Goal: Check status

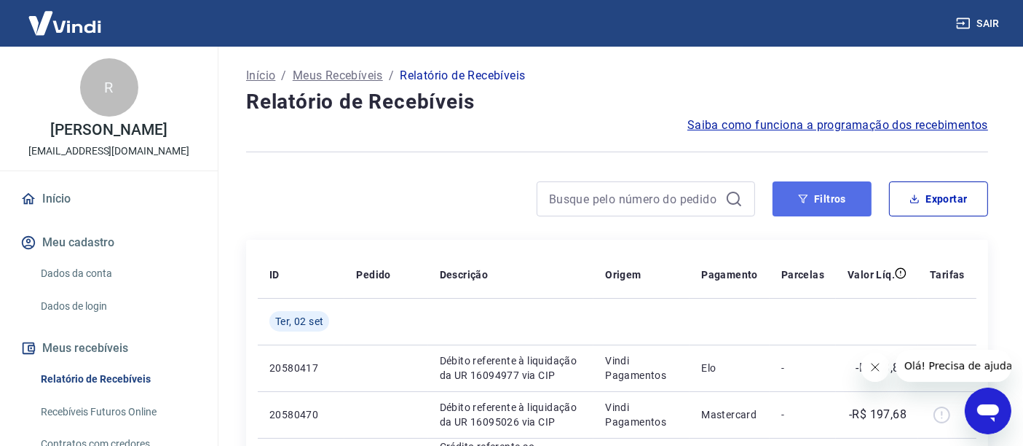
click at [809, 196] on button "Filtros" at bounding box center [822, 198] width 99 height 35
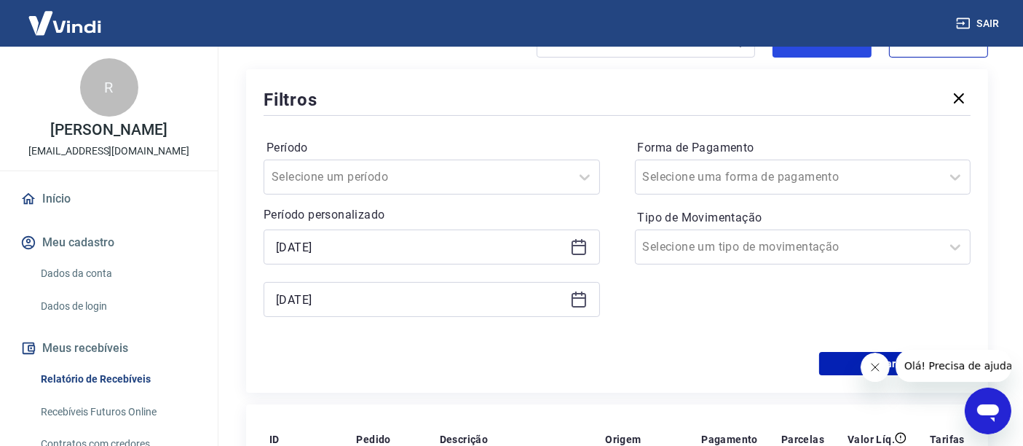
scroll to position [162, 0]
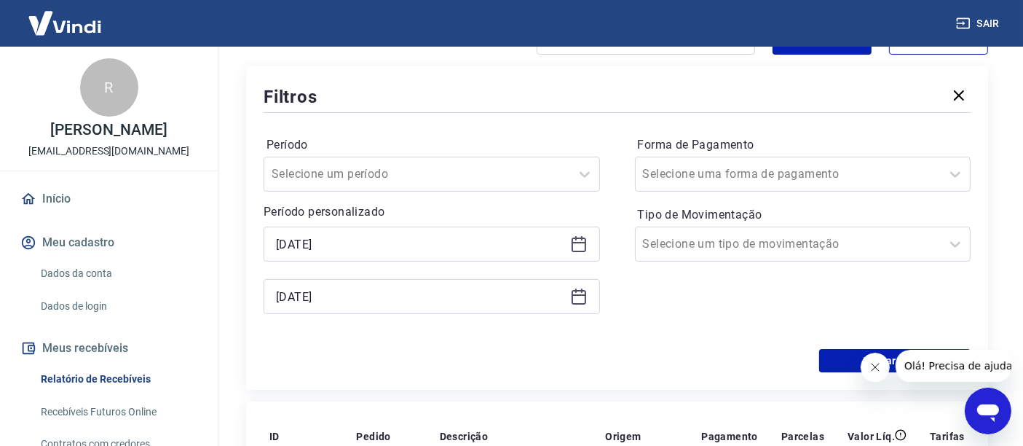
click at [576, 297] on icon at bounding box center [578, 296] width 17 height 17
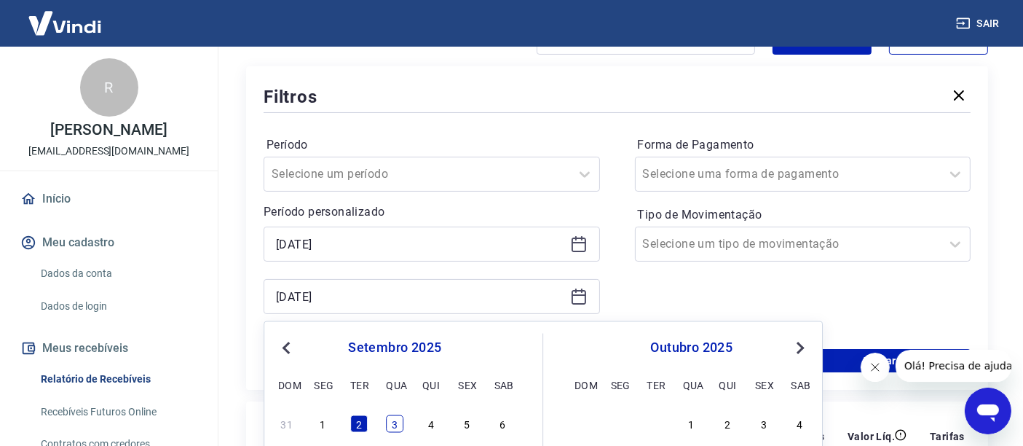
click at [395, 419] on div "3" at bounding box center [394, 423] width 17 height 17
type input "[DATE]"
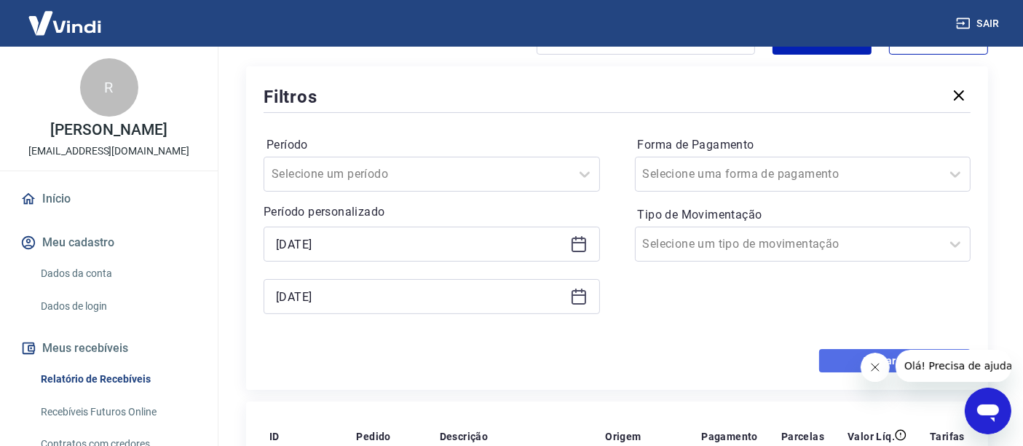
click at [838, 352] on button "Aplicar filtros" at bounding box center [894, 360] width 151 height 23
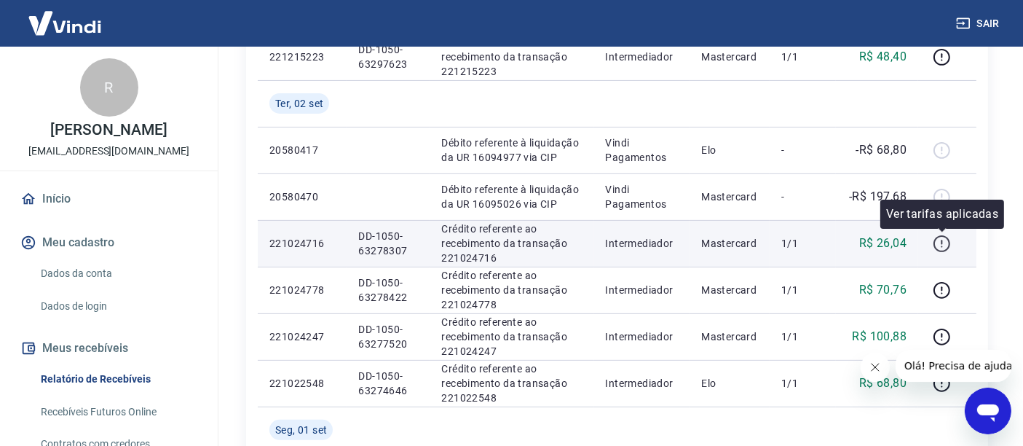
scroll to position [485, 0]
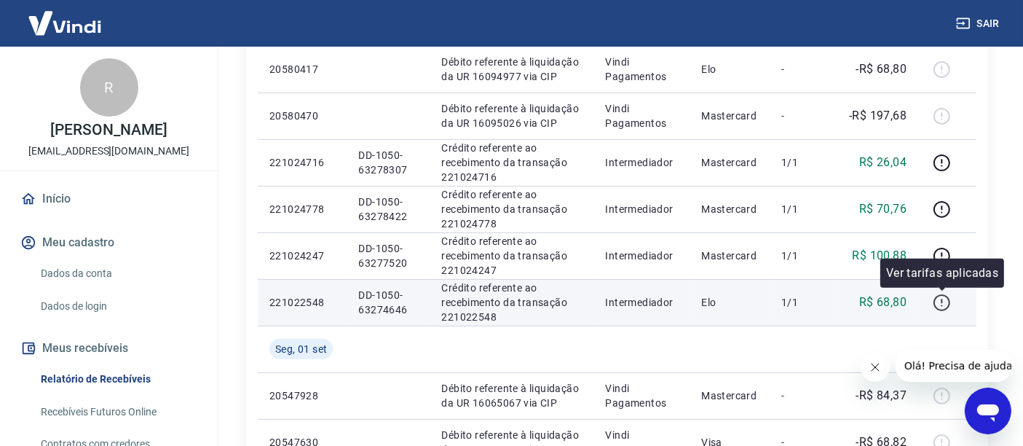
click at [941, 300] on icon "button" at bounding box center [942, 303] width 18 height 18
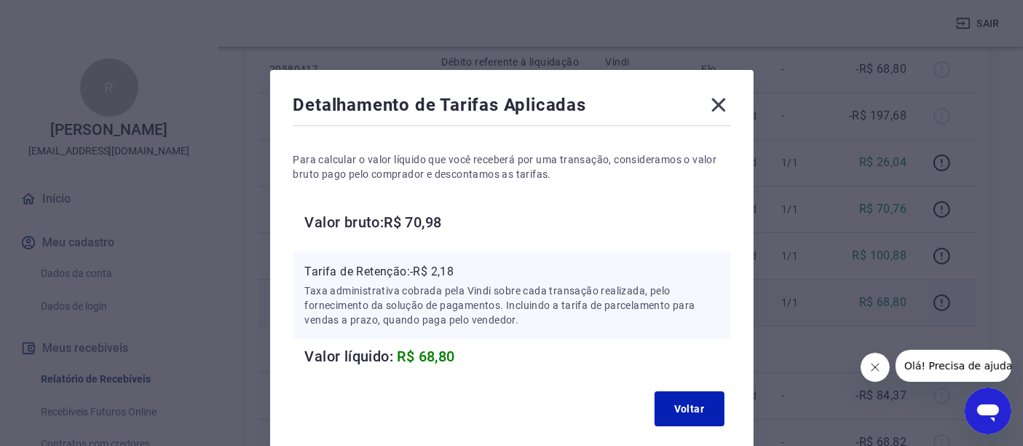
click at [715, 106] on icon at bounding box center [719, 105] width 14 height 14
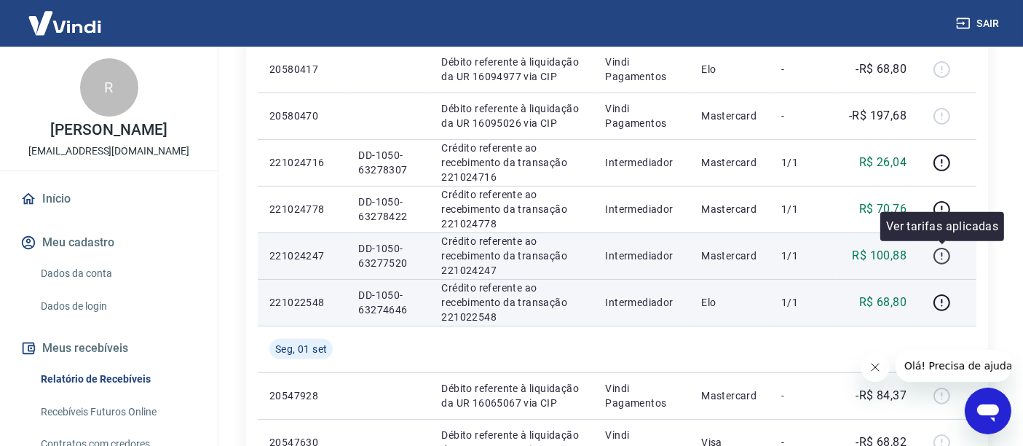
click at [944, 253] on icon "button" at bounding box center [942, 256] width 18 height 18
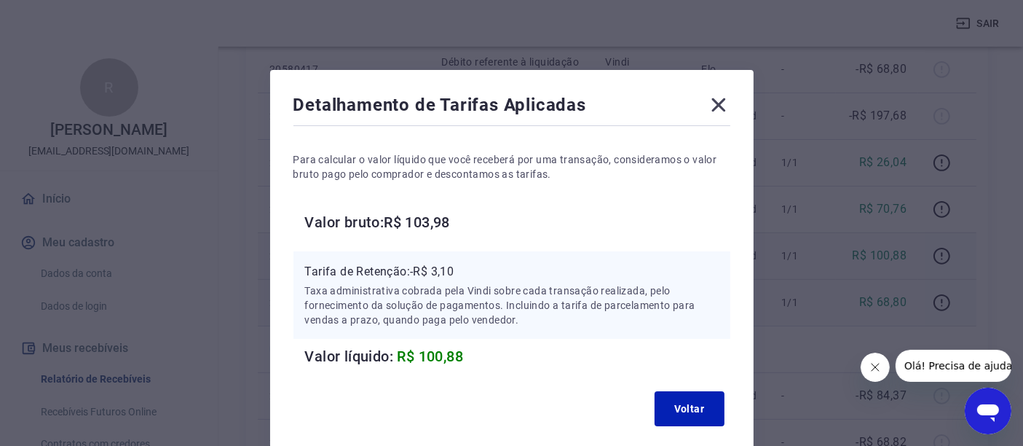
click at [720, 103] on icon at bounding box center [719, 105] width 14 height 14
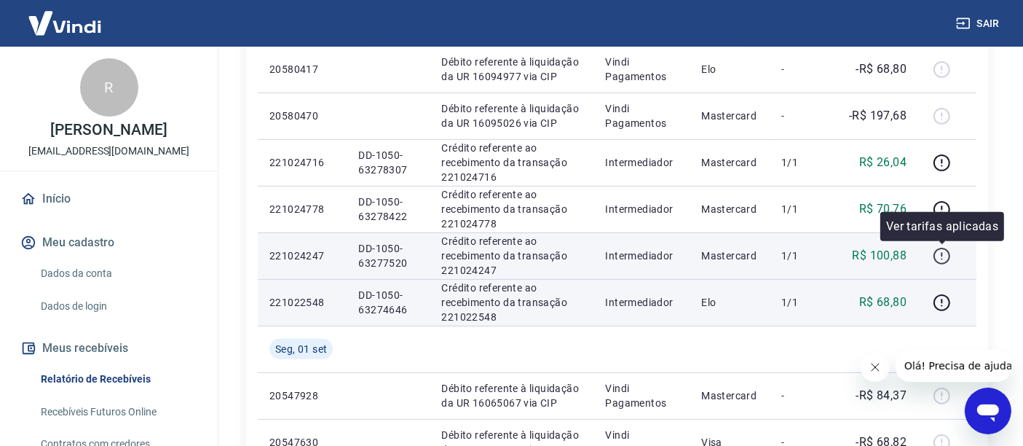
click at [944, 253] on icon "button" at bounding box center [942, 256] width 18 height 18
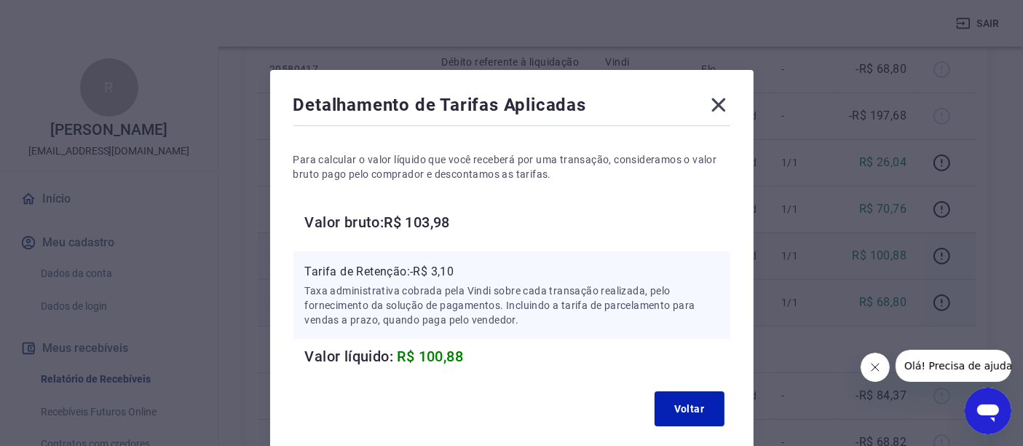
click at [715, 103] on icon at bounding box center [718, 104] width 23 height 23
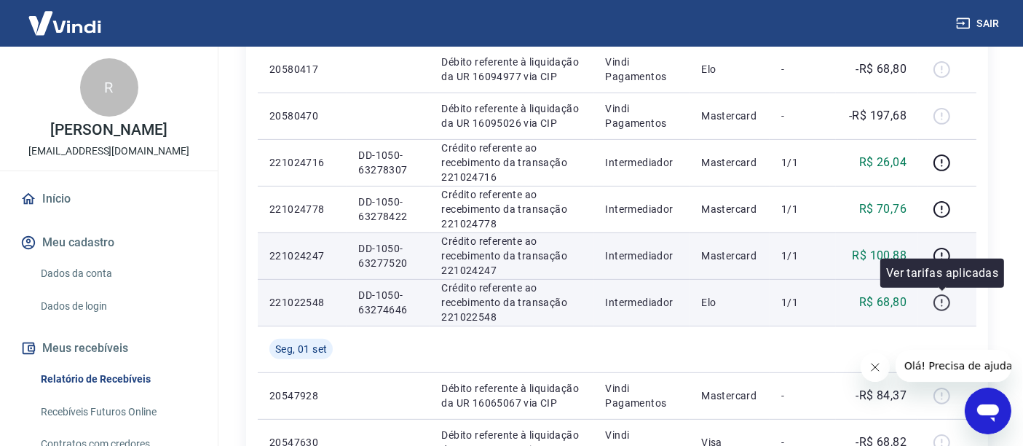
click at [942, 302] on icon "button" at bounding box center [941, 301] width 1 height 4
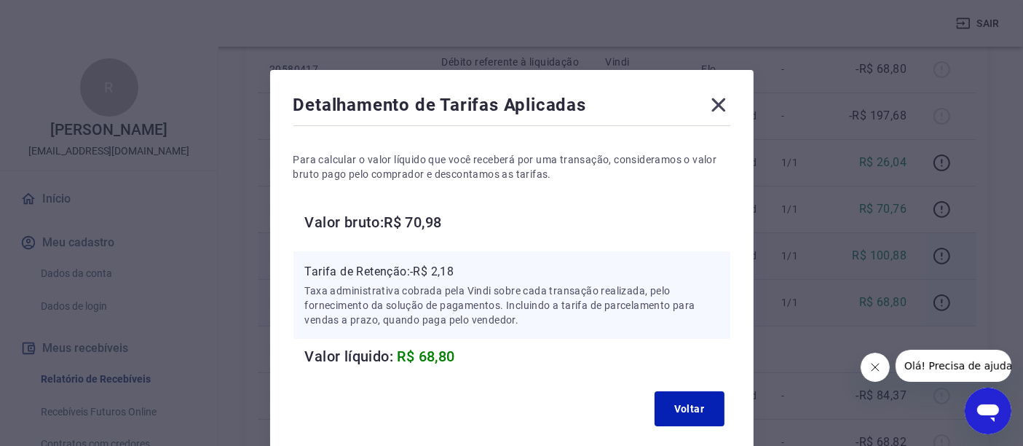
click at [717, 105] on icon at bounding box center [719, 105] width 14 height 14
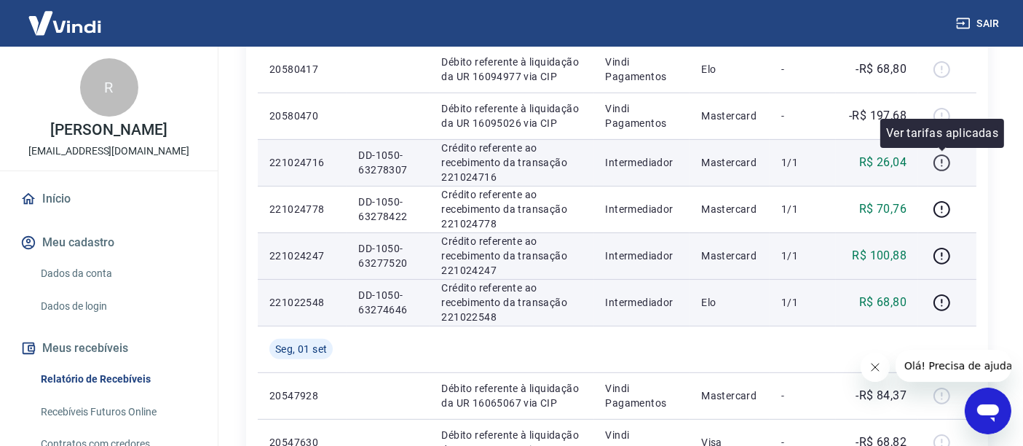
click at [946, 161] on icon "button" at bounding box center [942, 163] width 18 height 18
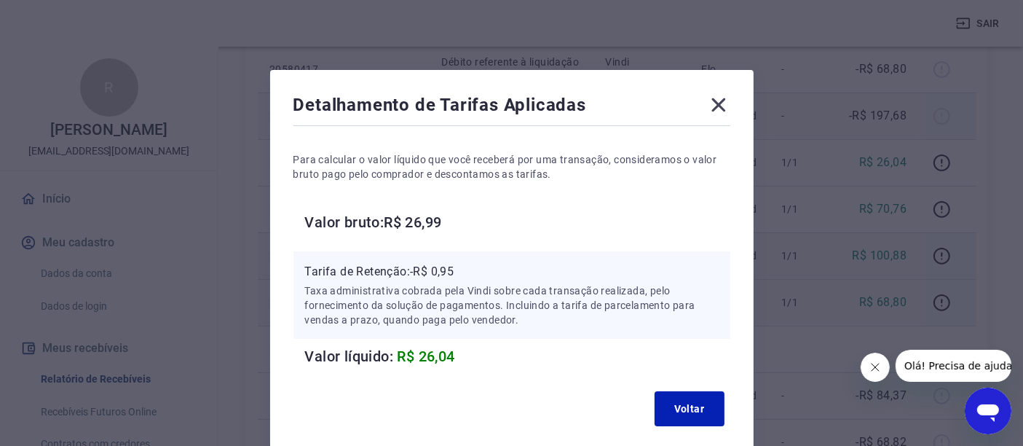
click at [720, 104] on icon at bounding box center [719, 105] width 14 height 14
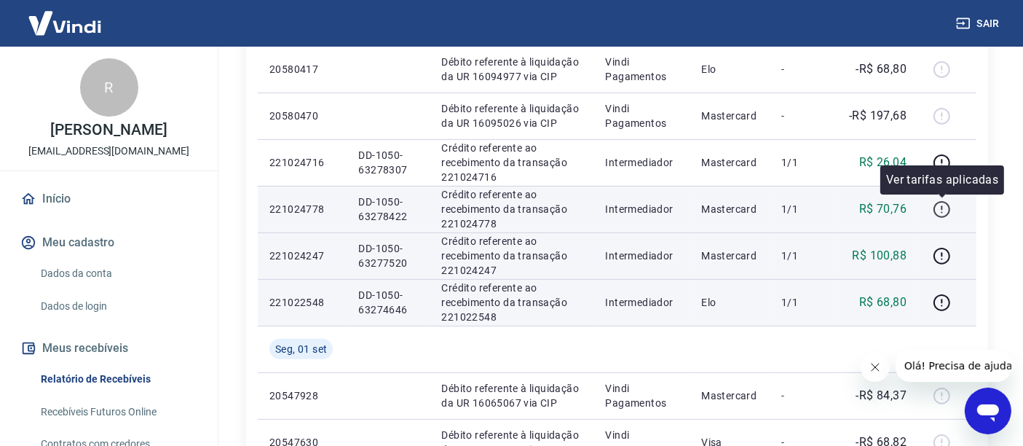
click at [948, 208] on icon "button" at bounding box center [942, 209] width 18 height 18
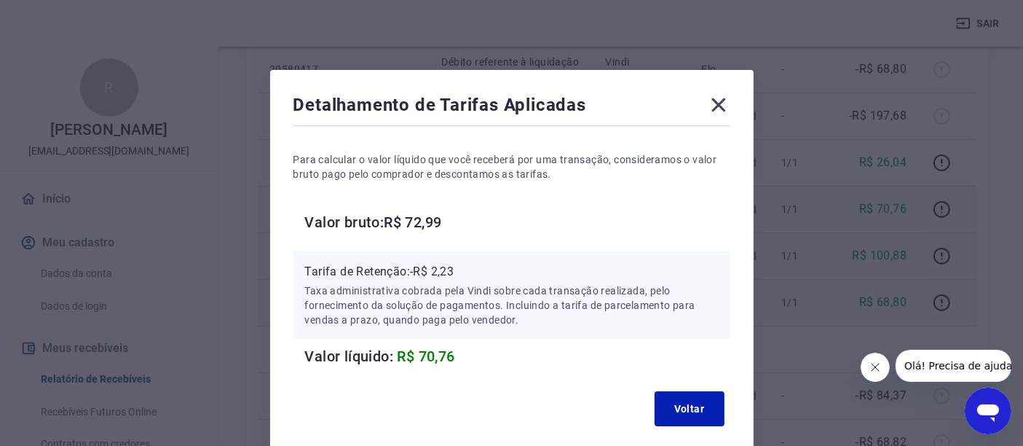
click at [710, 103] on icon at bounding box center [718, 104] width 23 height 23
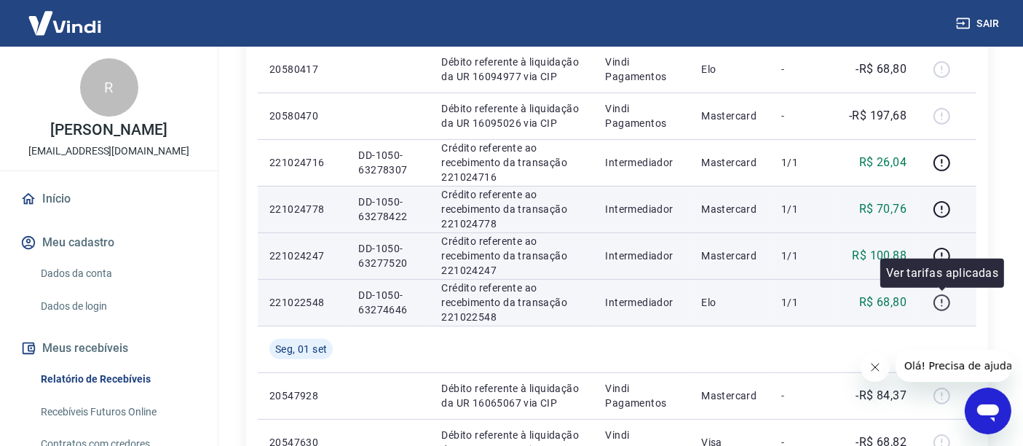
click at [942, 300] on icon "button" at bounding box center [941, 301] width 1 height 4
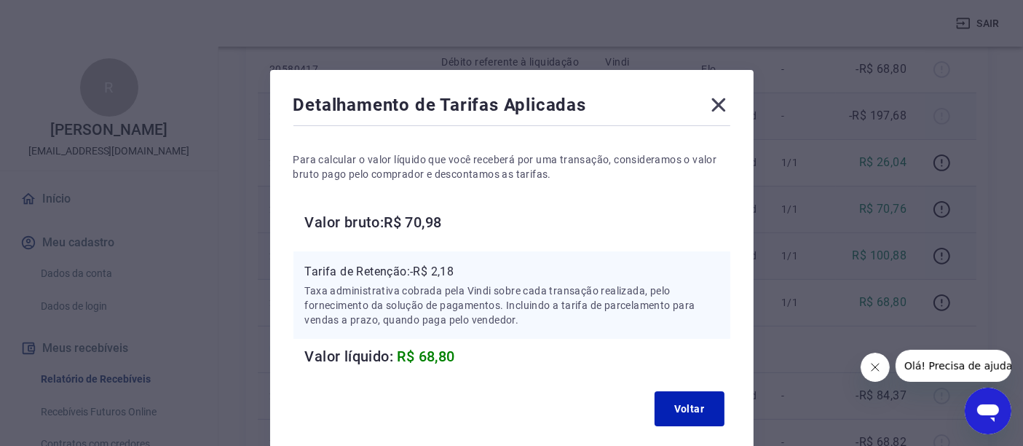
drag, startPoint x: 717, startPoint y: 101, endPoint x: 771, endPoint y: 136, distance: 64.0
click at [719, 101] on icon at bounding box center [718, 104] width 23 height 23
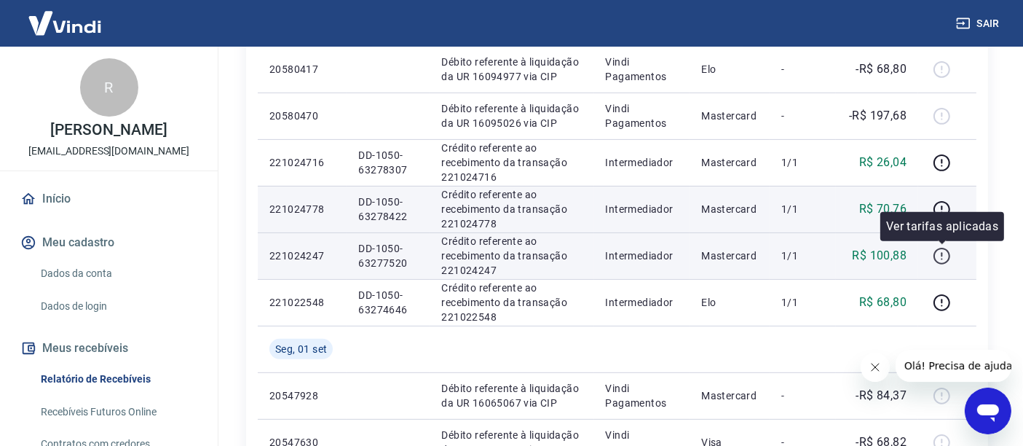
click at [942, 253] on icon "button" at bounding box center [941, 254] width 1 height 4
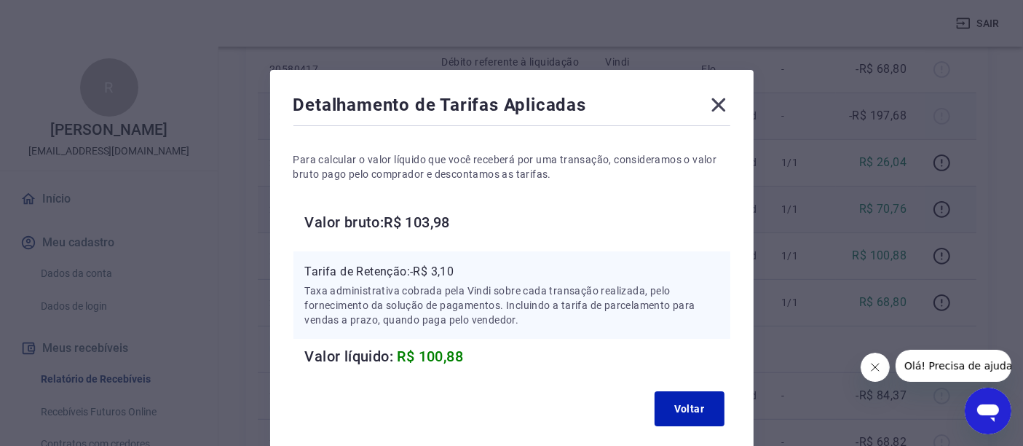
drag, startPoint x: 721, startPoint y: 98, endPoint x: 745, endPoint y: 119, distance: 32.5
click at [722, 98] on icon at bounding box center [718, 104] width 23 height 23
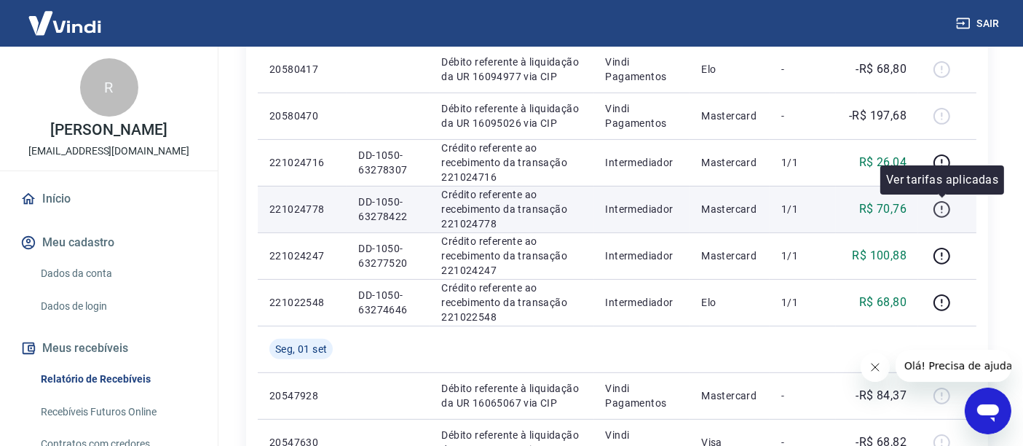
click at [942, 207] on icon "button" at bounding box center [942, 209] width 18 height 18
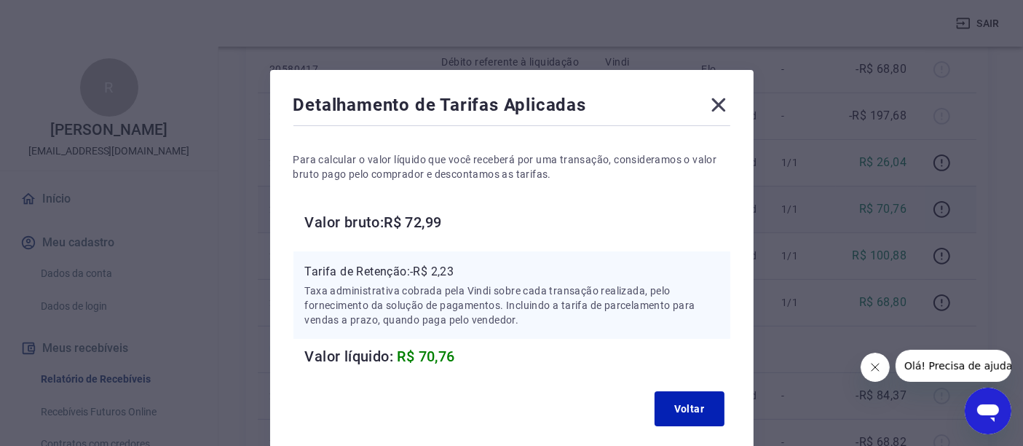
click at [718, 103] on icon at bounding box center [719, 105] width 14 height 14
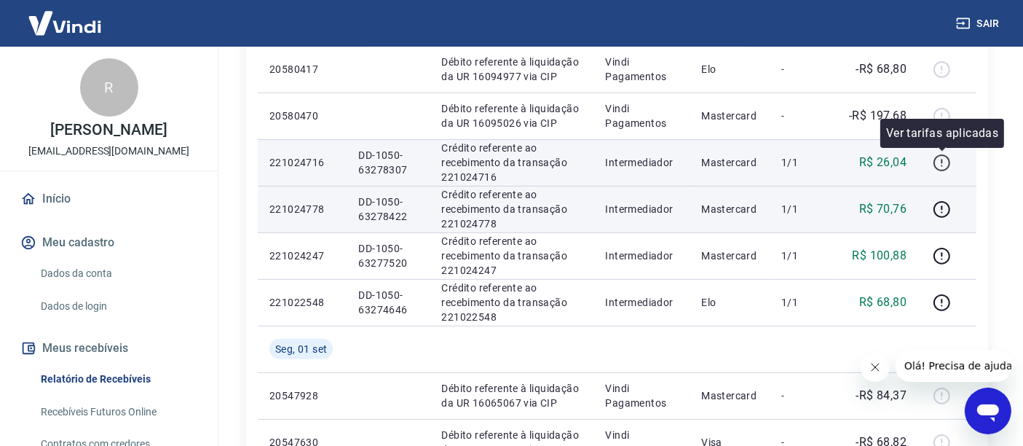
click at [942, 160] on icon "button" at bounding box center [941, 161] width 1 height 4
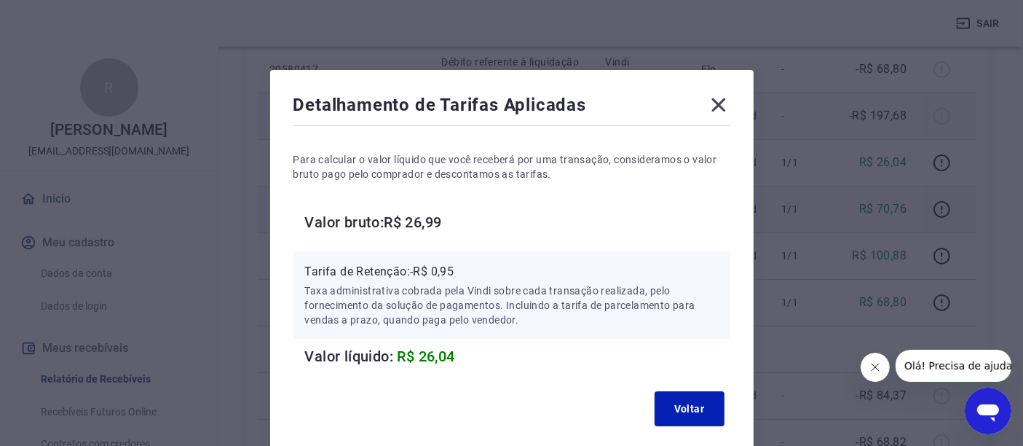
click at [719, 101] on icon at bounding box center [718, 104] width 23 height 23
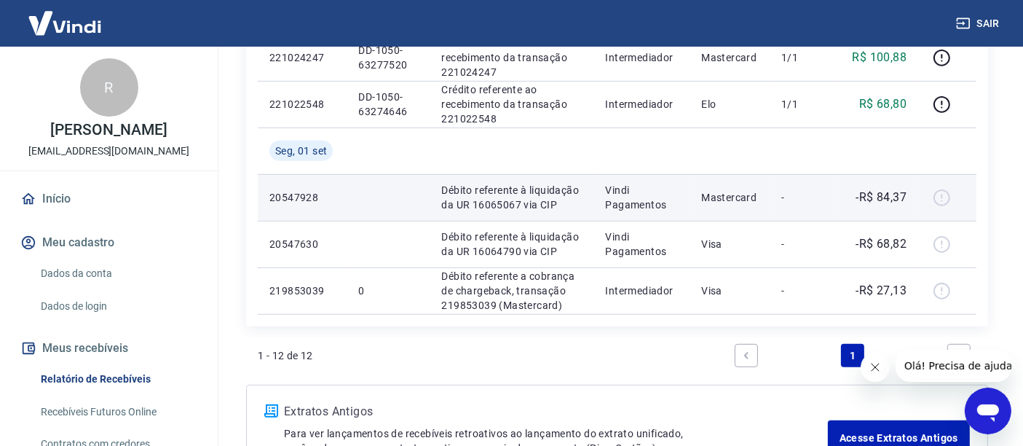
scroll to position [708, 0]
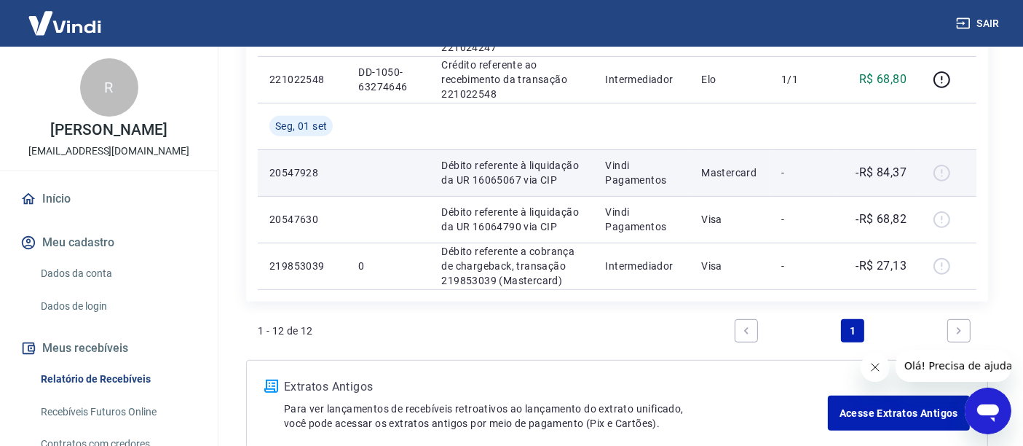
click at [942, 171] on div at bounding box center [947, 172] width 35 height 23
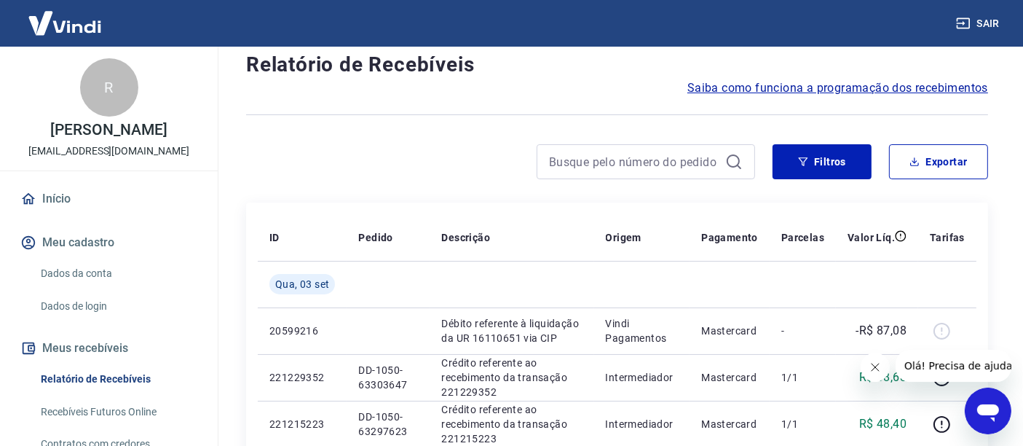
scroll to position [0, 0]
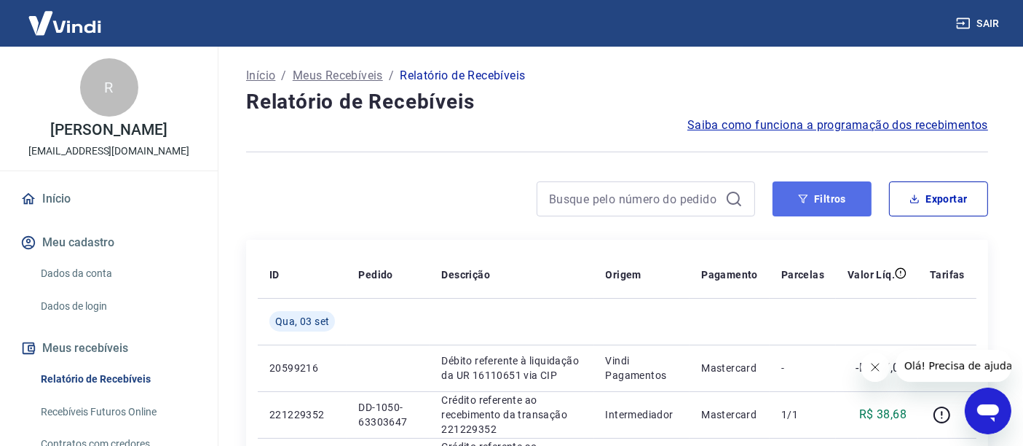
click at [808, 202] on icon "button" at bounding box center [803, 199] width 10 height 10
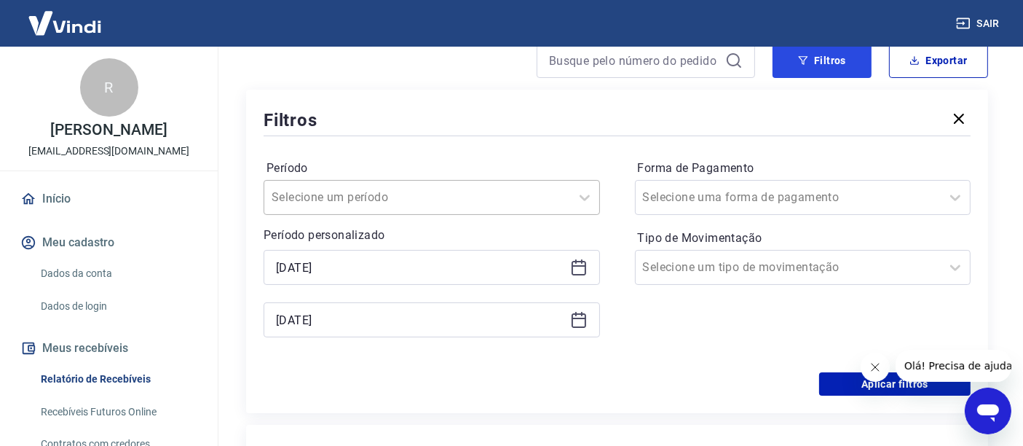
scroll to position [162, 0]
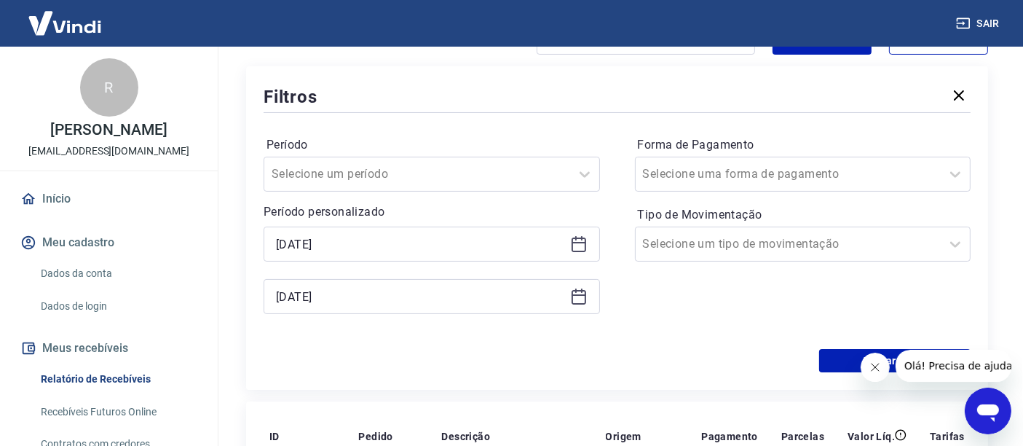
click at [583, 245] on icon at bounding box center [578, 243] width 17 height 17
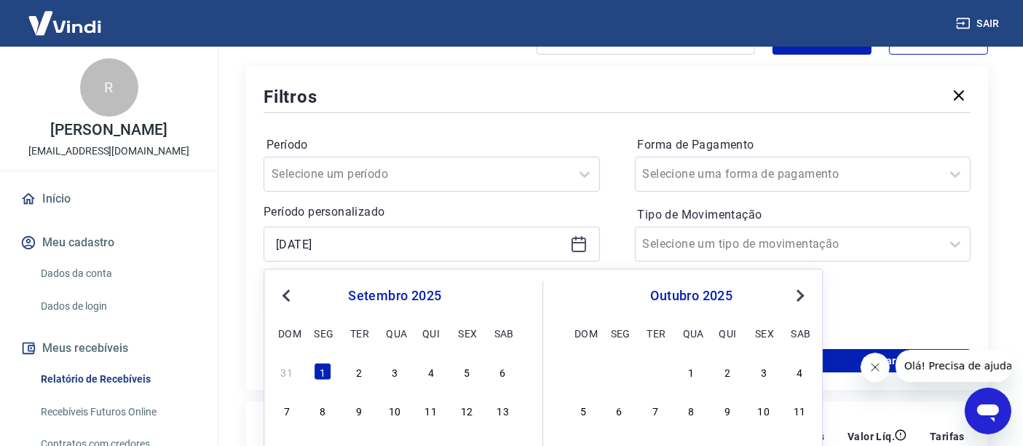
click at [288, 296] on span "Previous Month" at bounding box center [288, 294] width 0 height 17
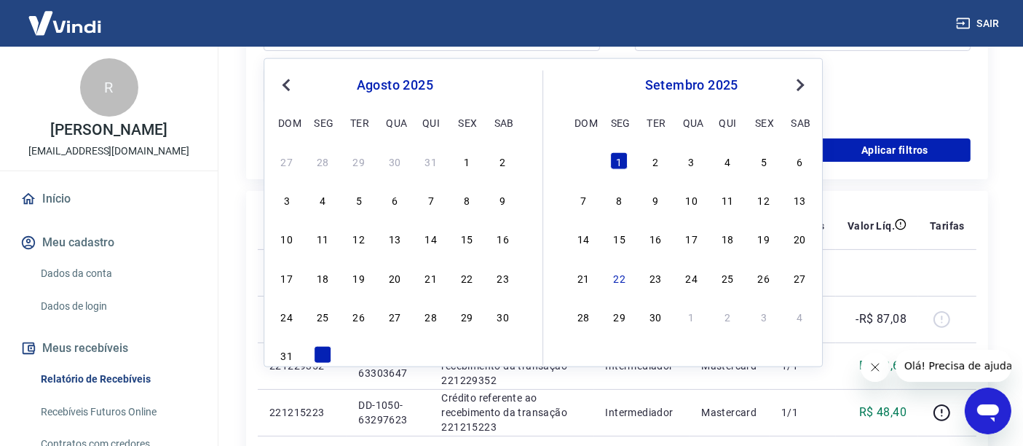
scroll to position [404, 0]
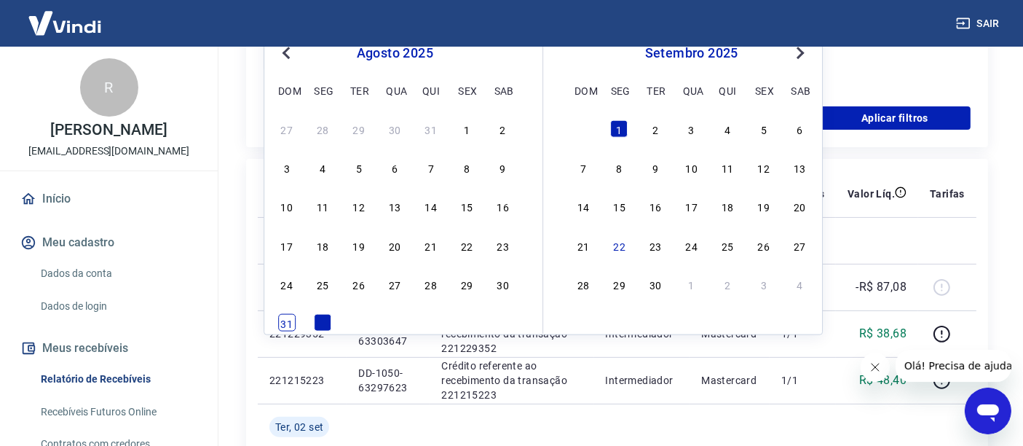
click at [283, 323] on div "31" at bounding box center [286, 322] width 17 height 17
type input "[DATE]"
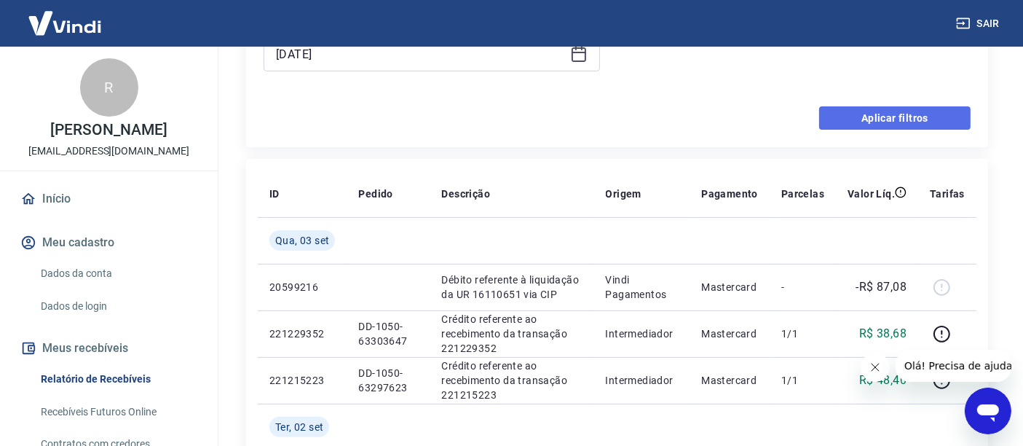
click at [878, 115] on button "Aplicar filtros" at bounding box center [894, 117] width 151 height 23
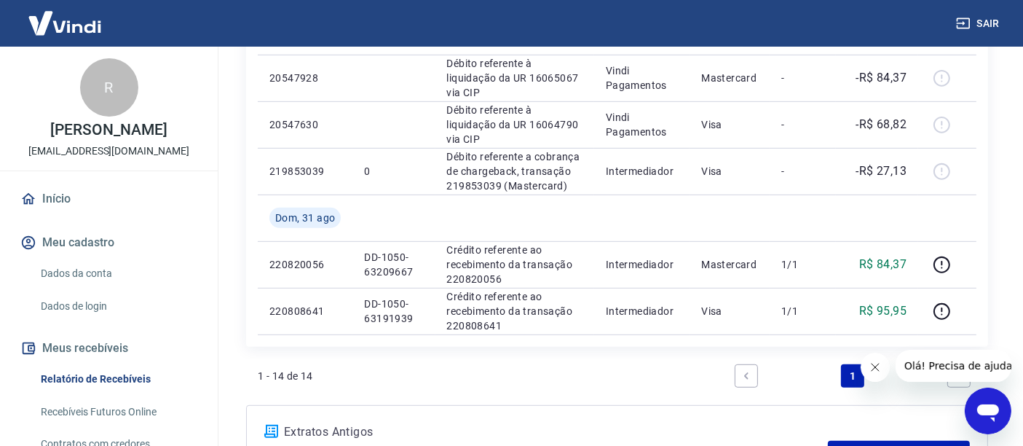
scroll to position [767, 0]
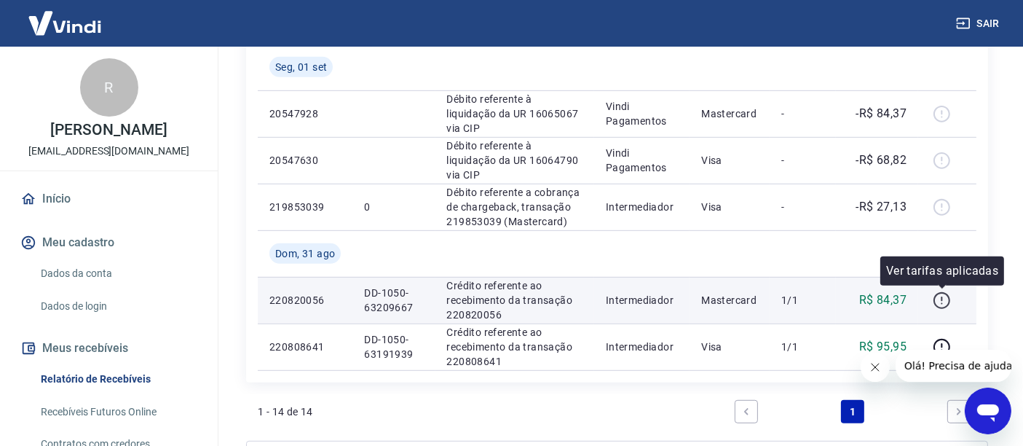
click at [942, 300] on icon "button" at bounding box center [941, 298] width 1 height 4
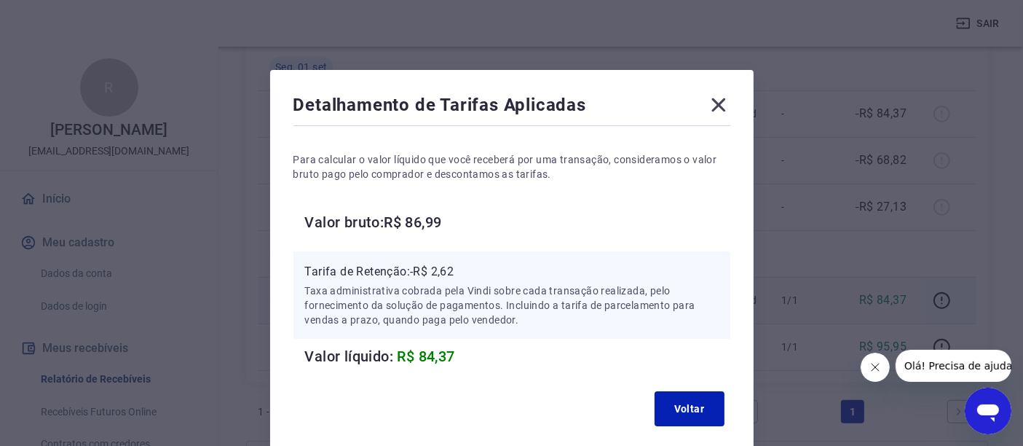
click at [714, 103] on icon at bounding box center [718, 104] width 23 height 23
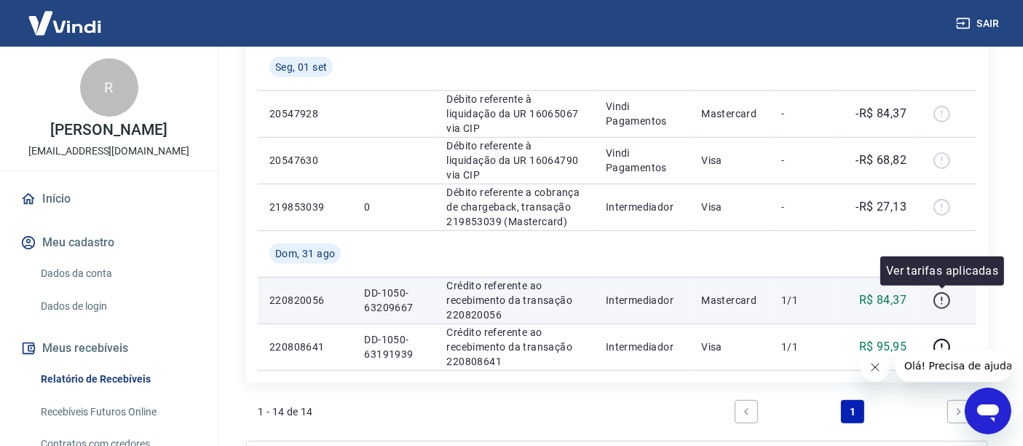
click at [940, 296] on icon "button" at bounding box center [942, 300] width 18 height 18
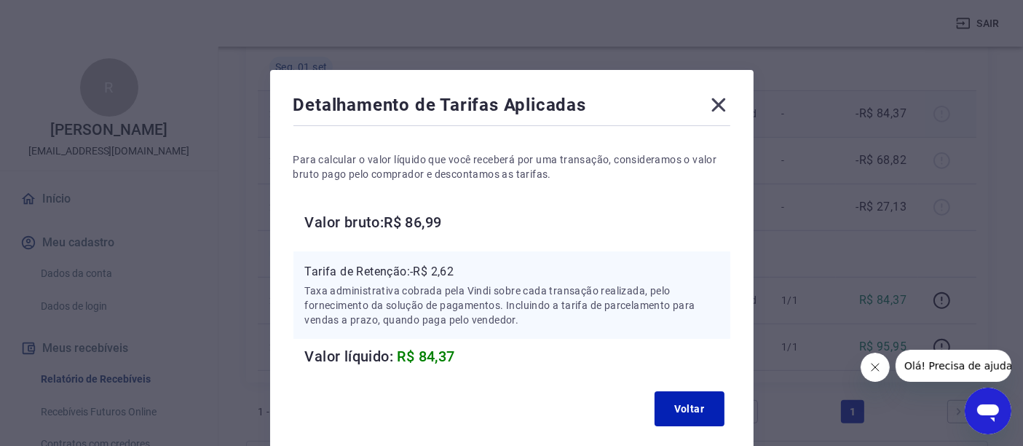
click at [715, 102] on icon at bounding box center [719, 105] width 14 height 14
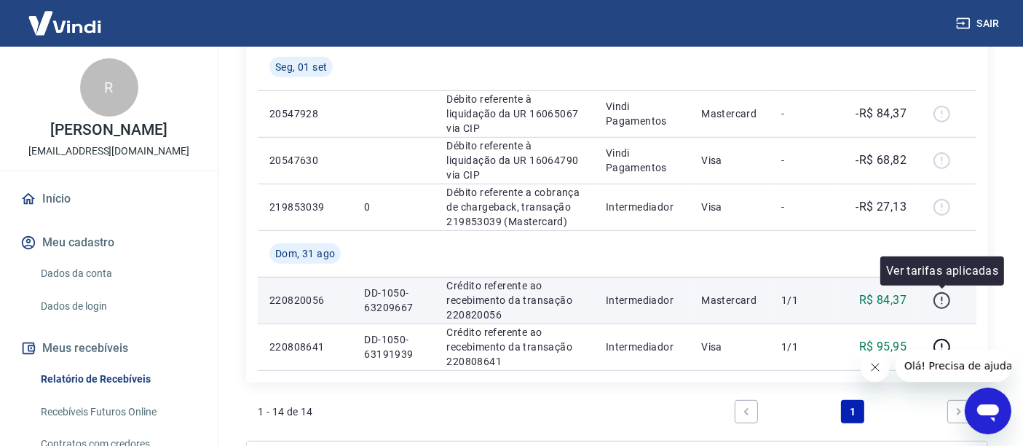
click at [939, 299] on icon "button" at bounding box center [942, 300] width 18 height 18
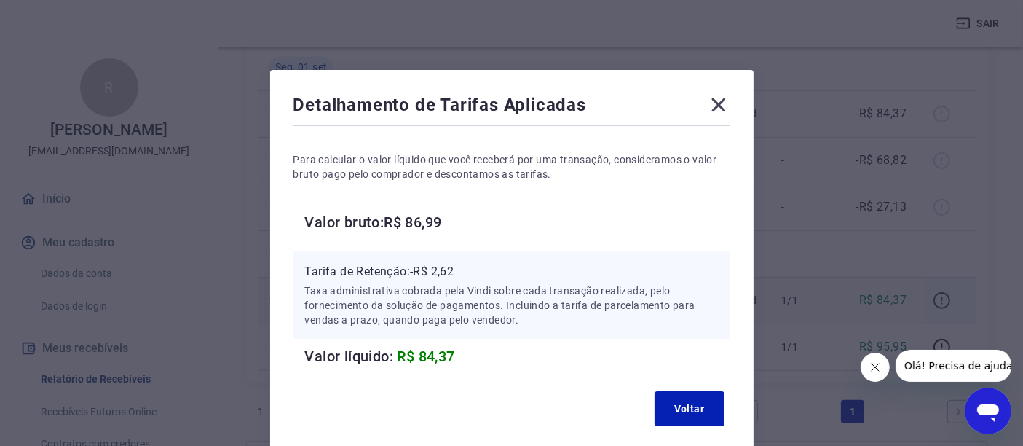
click at [939, 299] on div "Detalhamento de Tarifas Aplicadas Para calcular o valor líquido que você recebe…" at bounding box center [511, 223] width 1023 height 446
click at [715, 104] on icon at bounding box center [718, 104] width 23 height 23
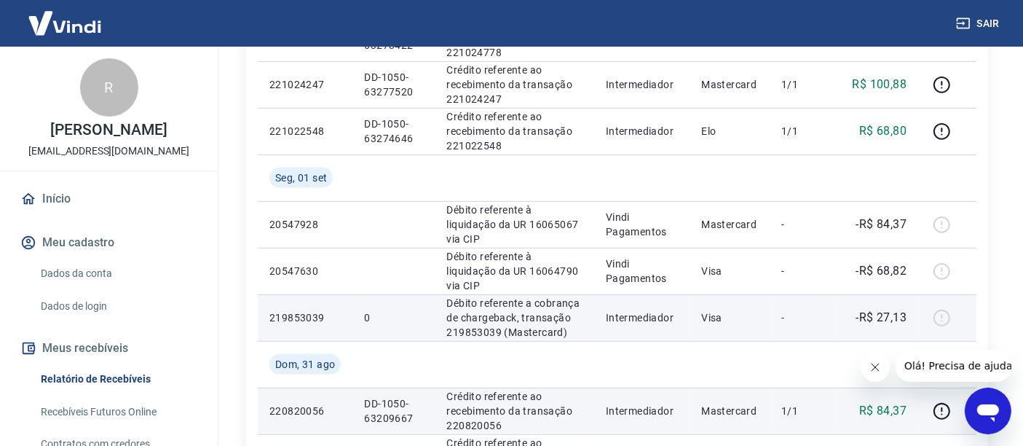
scroll to position [605, 0]
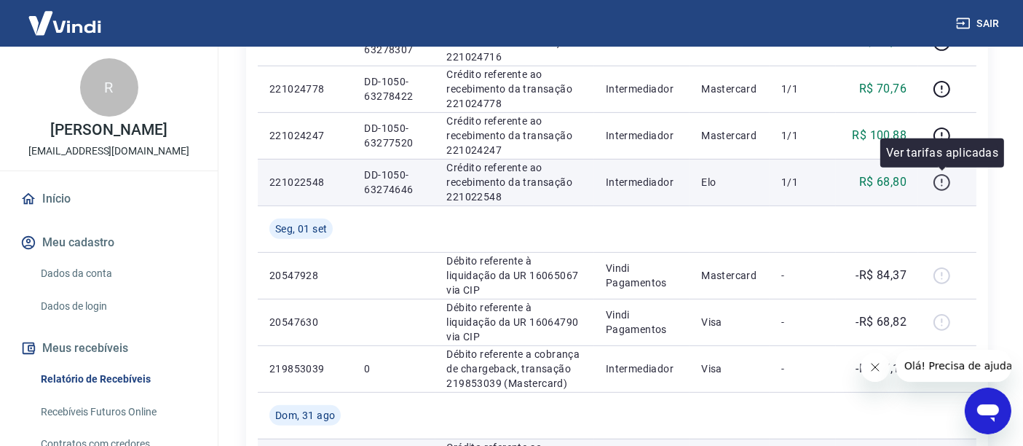
click at [945, 180] on icon "button" at bounding box center [942, 182] width 18 height 18
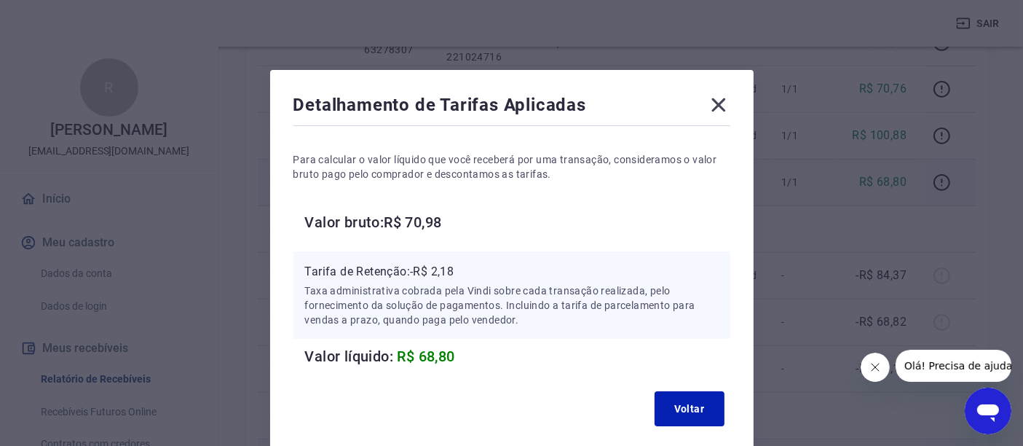
click at [717, 105] on icon at bounding box center [719, 105] width 14 height 14
